Goal: Task Accomplishment & Management: Use online tool/utility

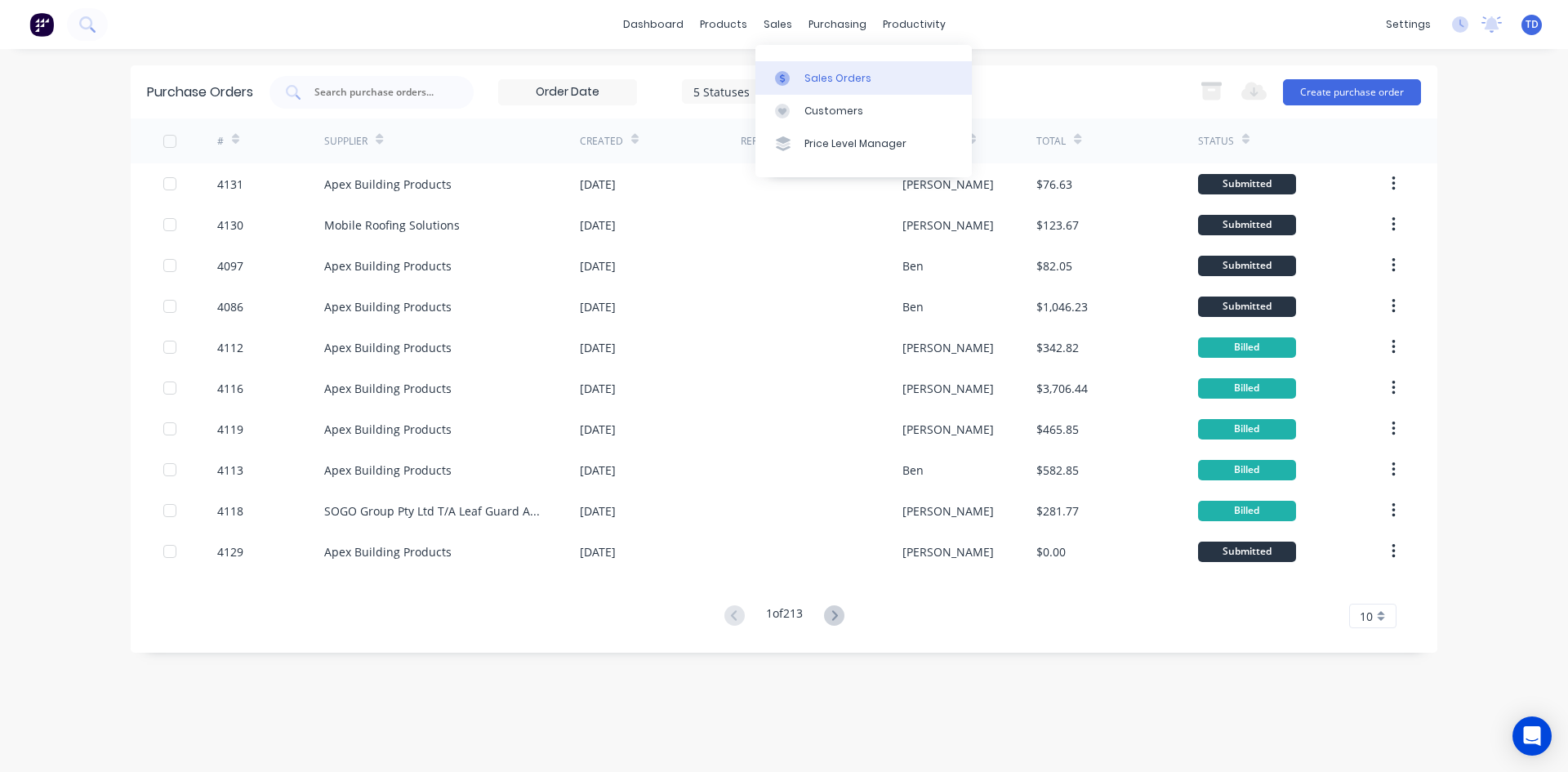
click at [801, 81] on link "Sales Orders" at bounding box center [863, 77] width 217 height 33
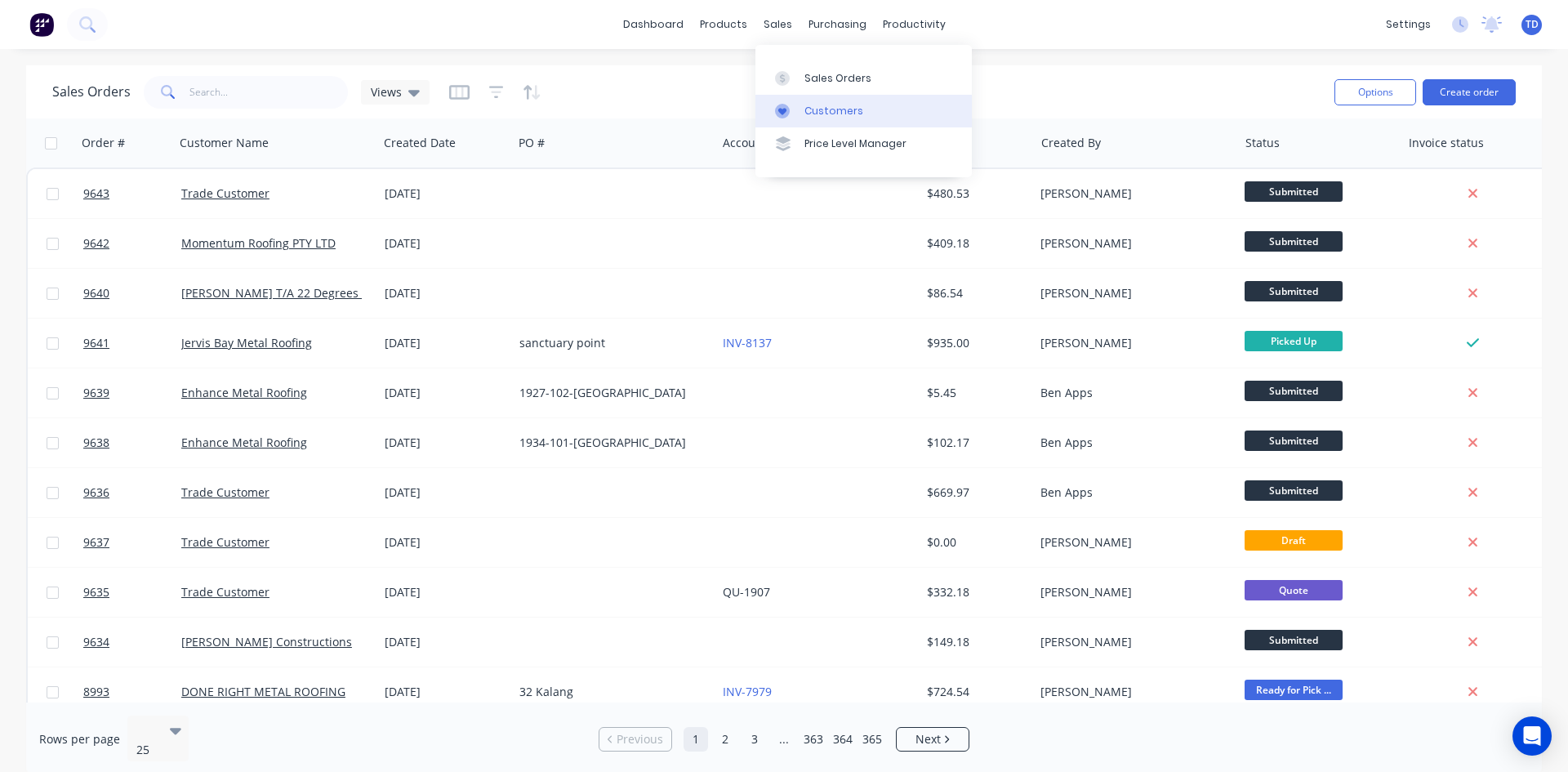
click at [813, 121] on link "Customers" at bounding box center [863, 111] width 217 height 33
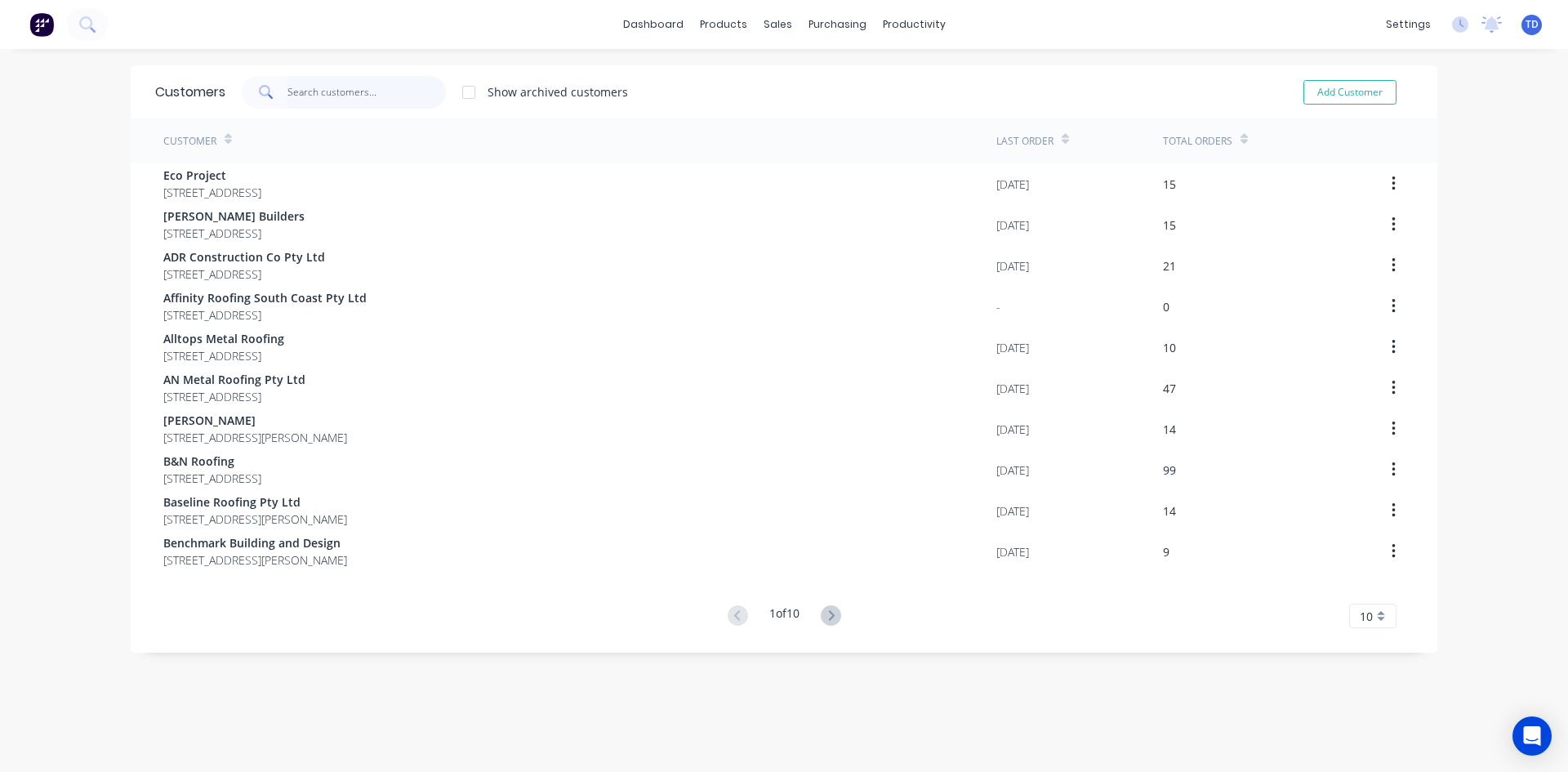
click at [336, 87] on input "text" at bounding box center [367, 92] width 160 height 33
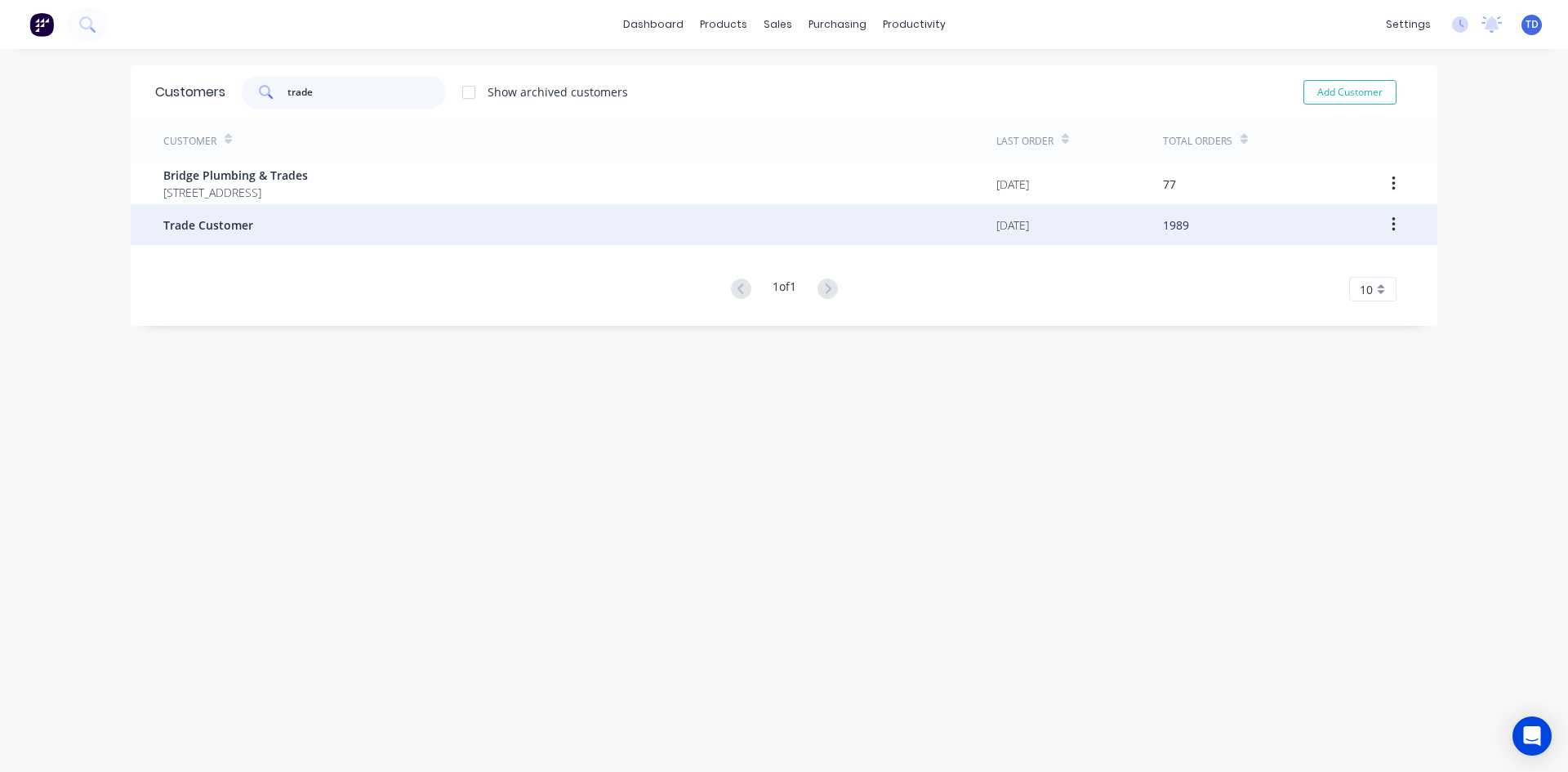
type input "trade"
click at [271, 221] on div "Trade Customer" at bounding box center [580, 225] width 832 height 41
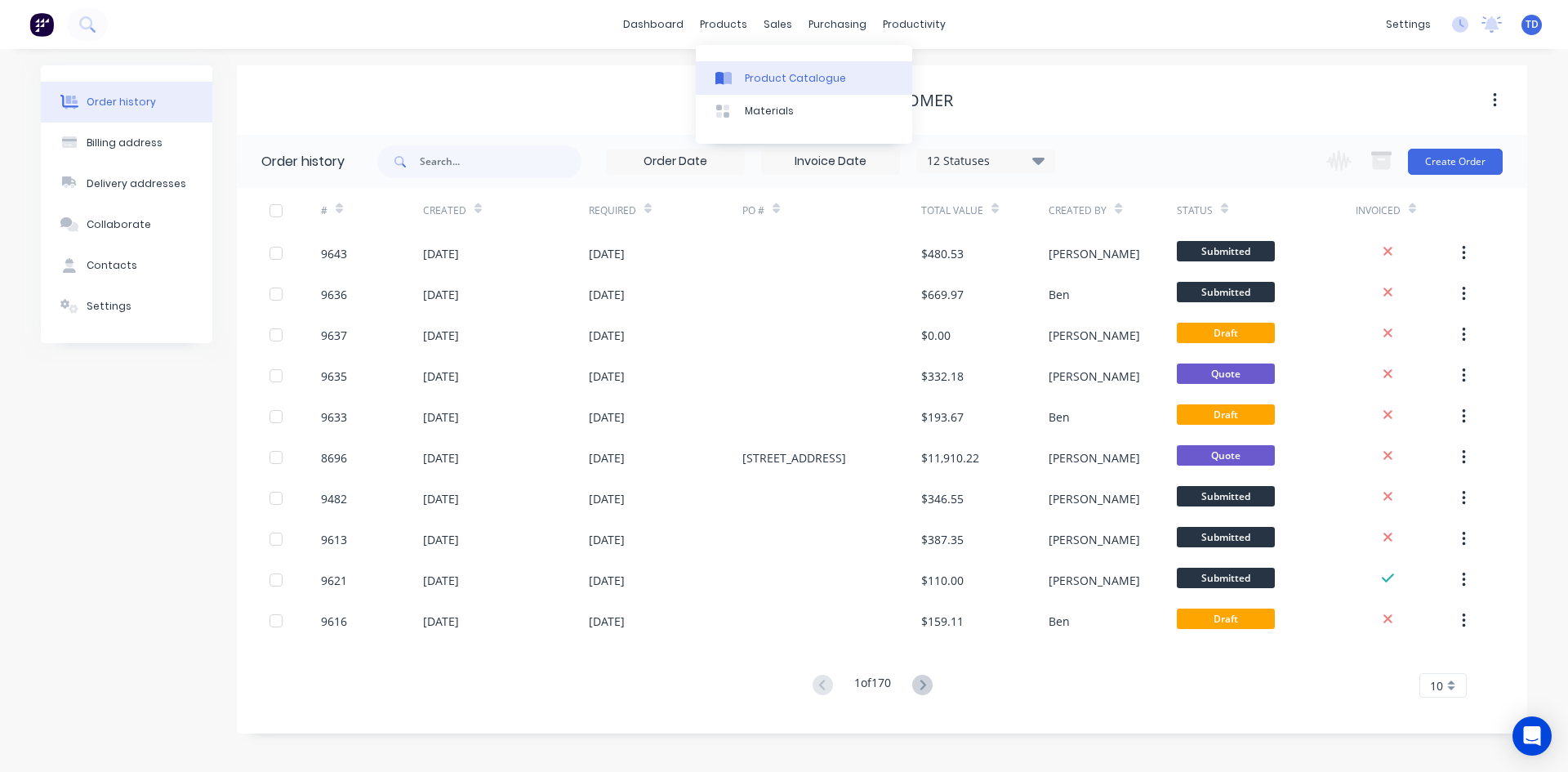
click at [757, 88] on link "Product Catalogue" at bounding box center [803, 77] width 217 height 33
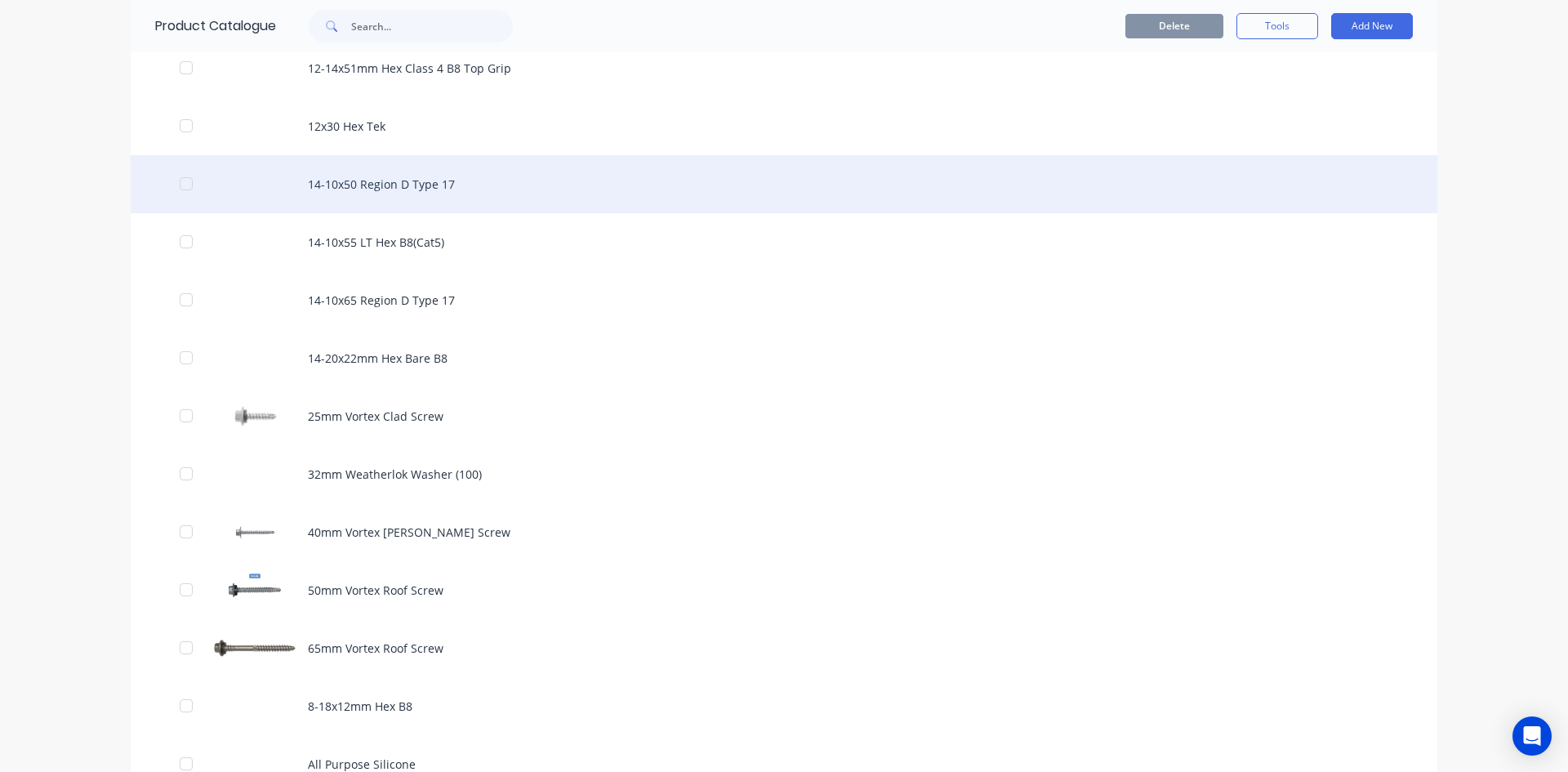
scroll to position [653, 0]
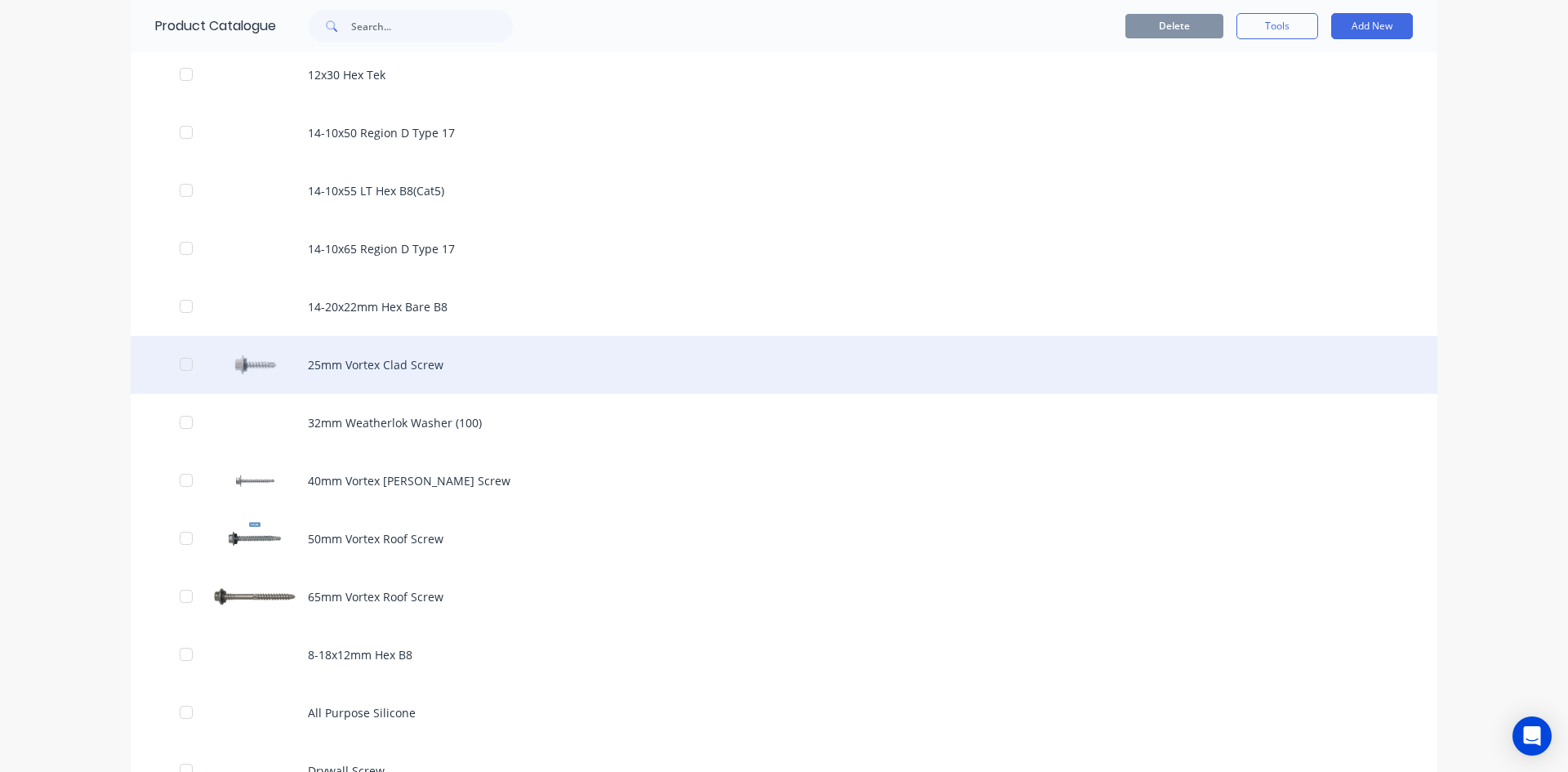
click at [403, 371] on div "25mm Vortex Clad Screw" at bounding box center [784, 365] width 1307 height 58
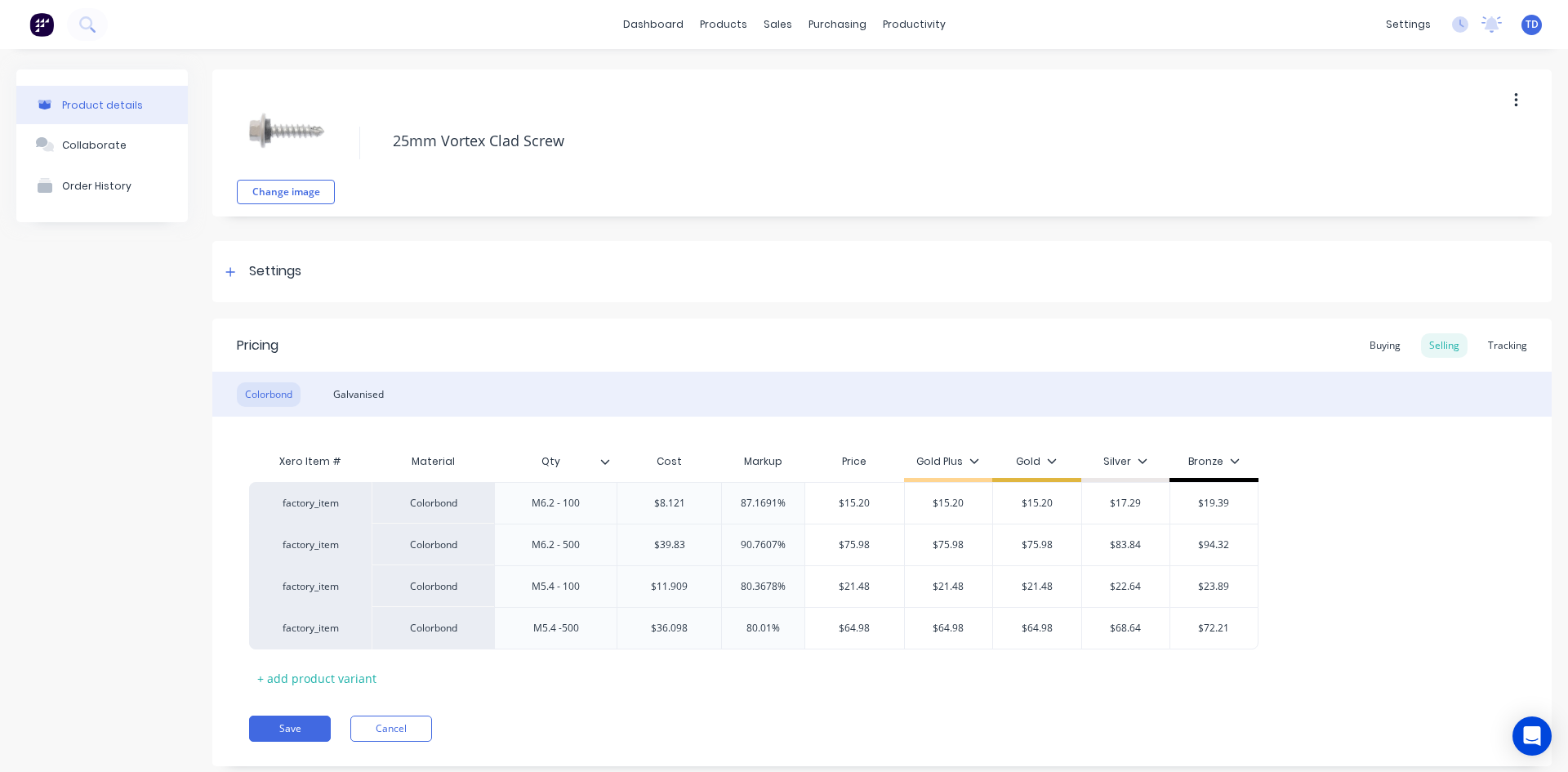
type textarea "x"
click at [1511, 345] on div "Tracking" at bounding box center [1507, 346] width 56 height 25
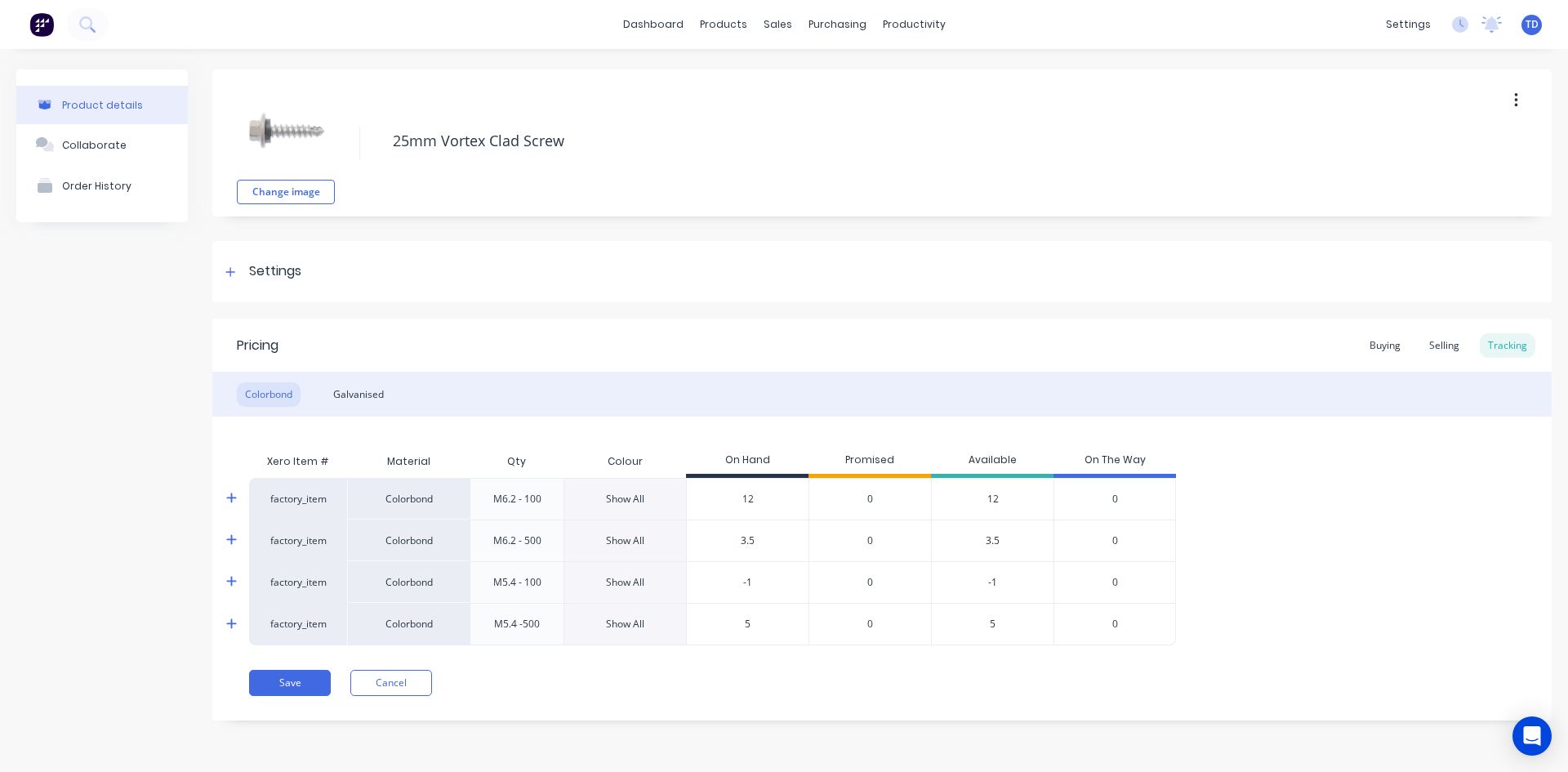
type input "3.5"
click at [757, 547] on input "3.5" at bounding box center [748, 540] width 122 height 15
type input "12"
click at [746, 505] on input "12" at bounding box center [748, 498] width 122 height 15
click at [354, 393] on div "Galvanised" at bounding box center [358, 394] width 67 height 25
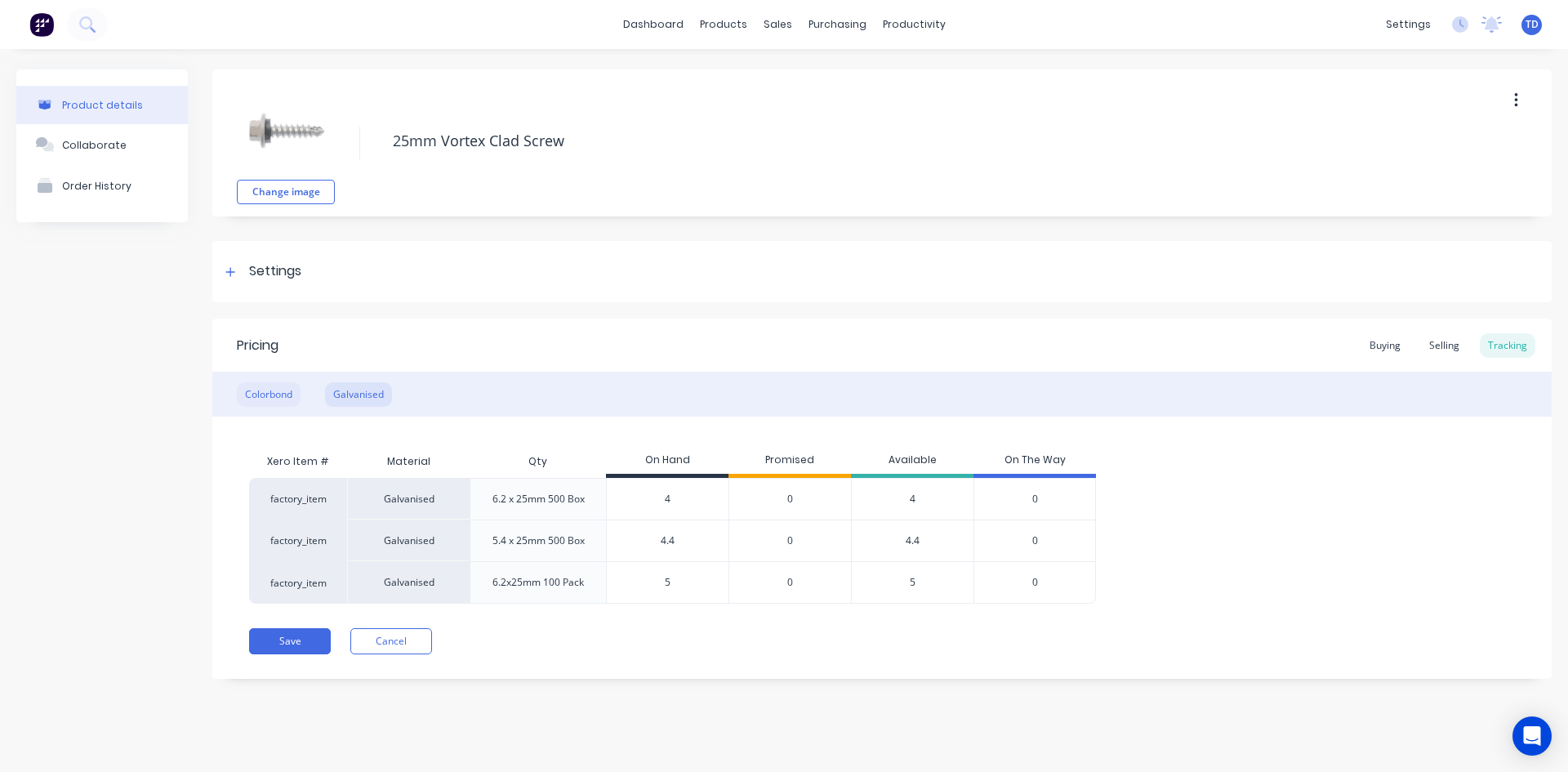
click at [268, 392] on div "Colorbond" at bounding box center [268, 394] width 64 height 25
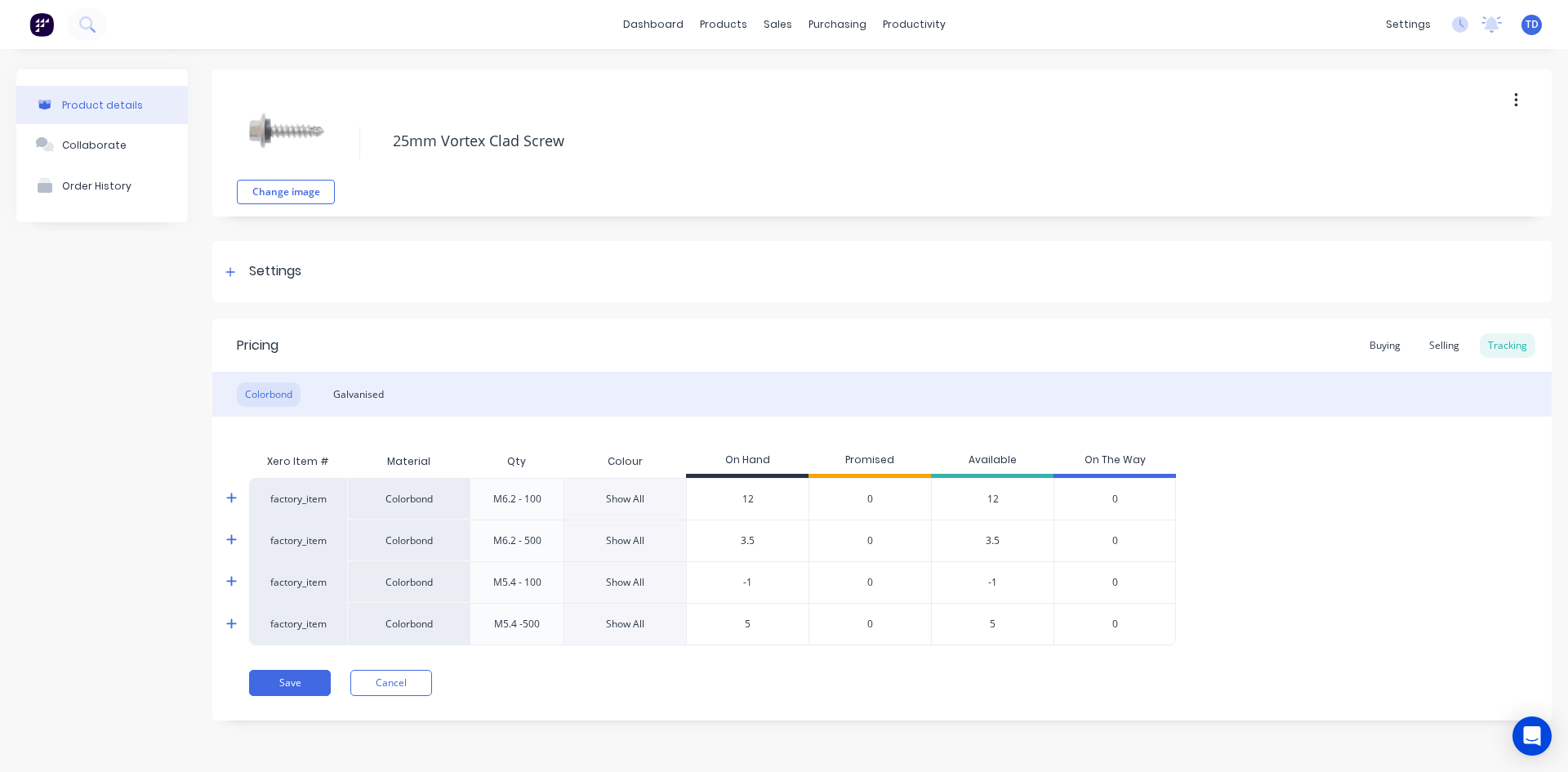
click at [608, 491] on div "Show All" at bounding box center [625, 498] width 38 height 15
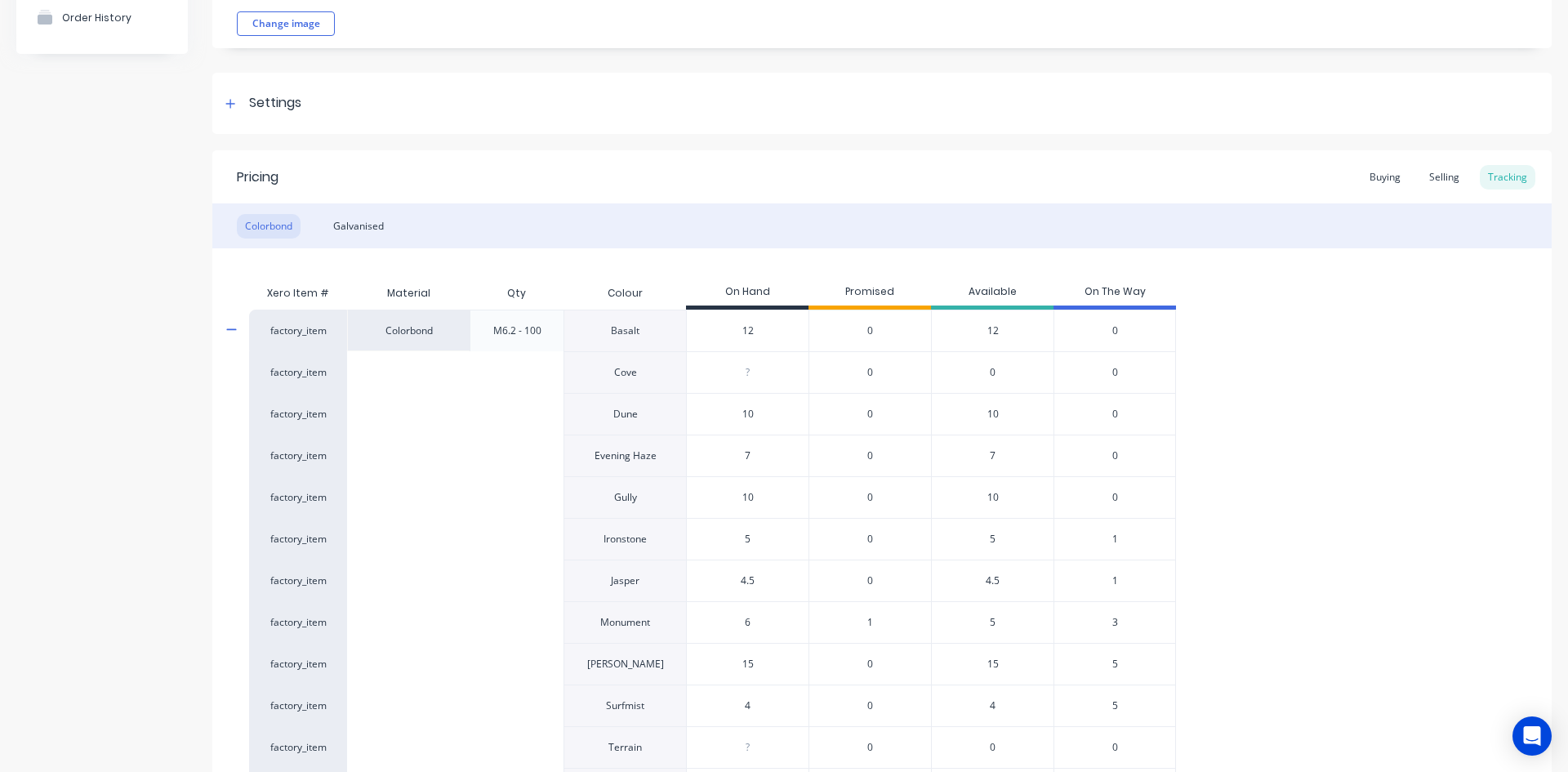
scroll to position [164, 0]
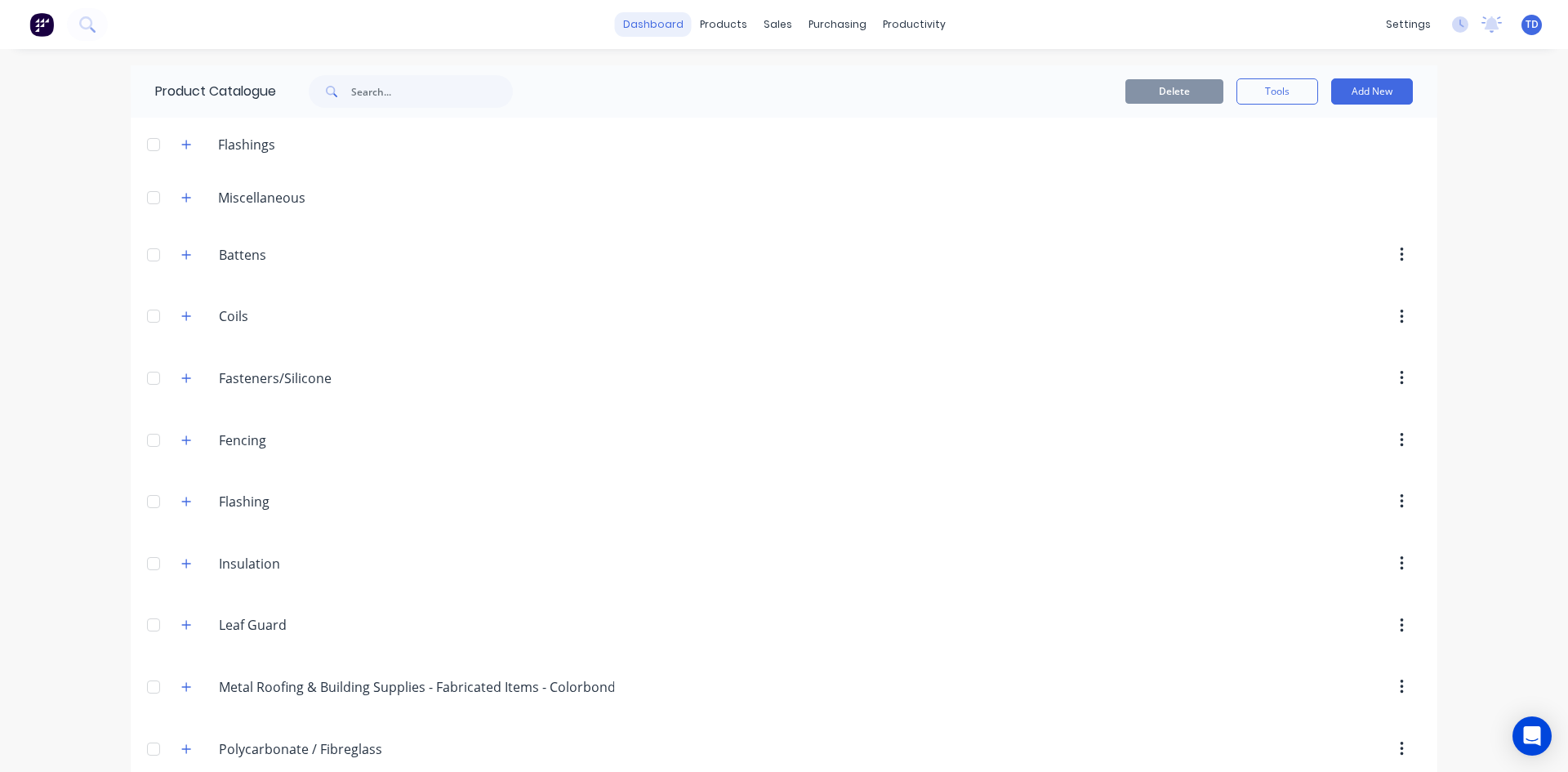
click at [654, 25] on link "dashboard" at bounding box center [653, 24] width 77 height 25
